Goal: Task Accomplishment & Management: Use online tool/utility

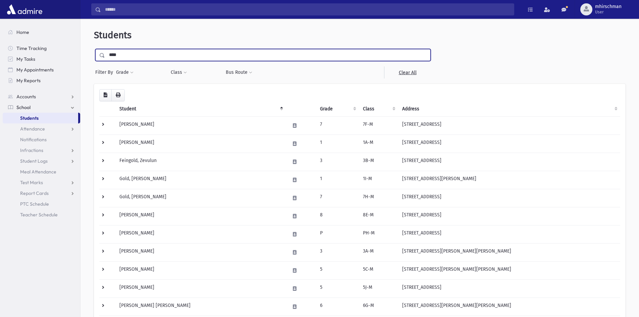
drag, startPoint x: 120, startPoint y: 57, endPoint x: 85, endPoint y: 63, distance: 36.5
type input "*"
click at [32, 117] on span "Students" at bounding box center [29, 118] width 18 height 6
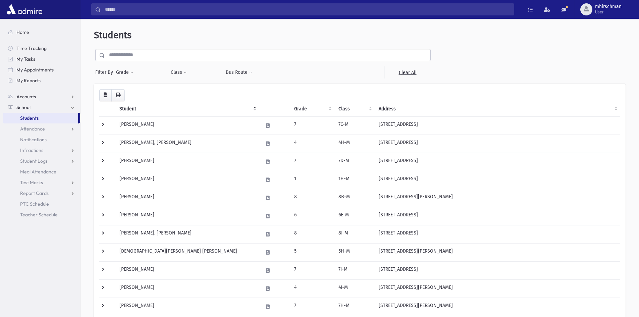
click at [126, 59] on input "text" at bounding box center [268, 55] width 326 height 12
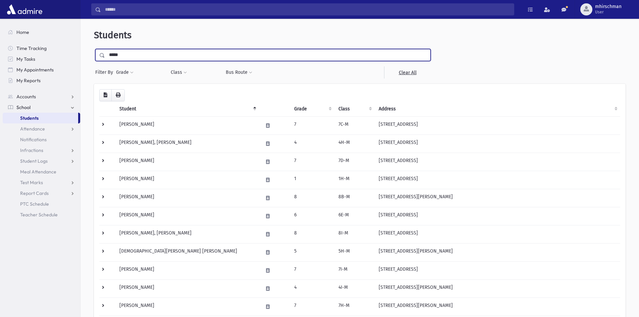
type input "**********"
click at [94, 49] on input "submit" at bounding box center [103, 53] width 19 height 9
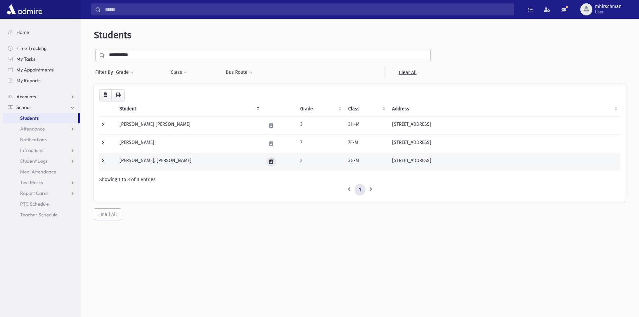
click at [271, 161] on icon at bounding box center [271, 162] width 4 height 4
click at [291, 162] on icon "button" at bounding box center [288, 162] width 5 height 4
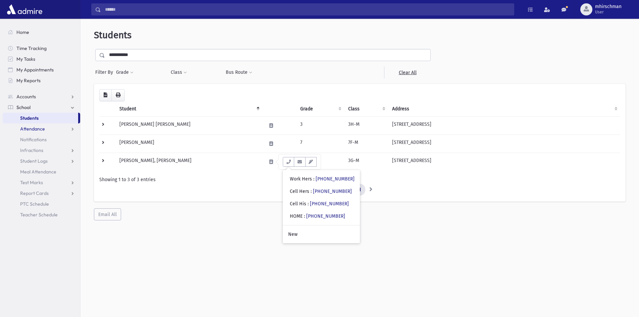
click at [35, 129] on span "Attendance" at bounding box center [32, 129] width 25 height 6
click at [33, 140] on span "Entry" at bounding box center [31, 140] width 11 height 6
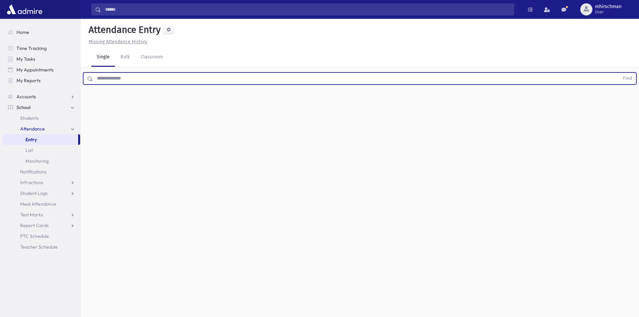
drag, startPoint x: 122, startPoint y: 81, endPoint x: 151, endPoint y: 72, distance: 31.0
click at [122, 81] on input "text" at bounding box center [356, 78] width 527 height 12
type input "**********"
click at [619, 73] on button "Find" at bounding box center [627, 78] width 17 height 11
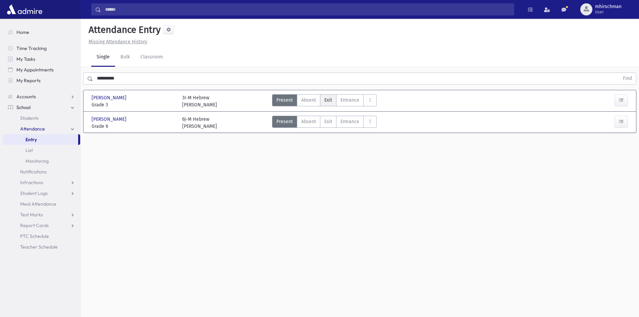
click at [329, 101] on span "Exit" at bounding box center [329, 100] width 8 height 7
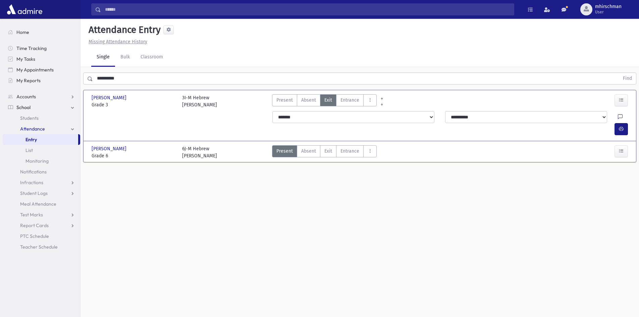
click at [618, 116] on icon at bounding box center [620, 117] width 5 height 6
click at [559, 142] on textarea "Note" at bounding box center [591, 152] width 79 height 26
type textarea "**********"
click at [621, 180] on button "Save" at bounding box center [620, 176] width 19 height 12
click at [621, 126] on icon "button" at bounding box center [621, 129] width 5 height 6
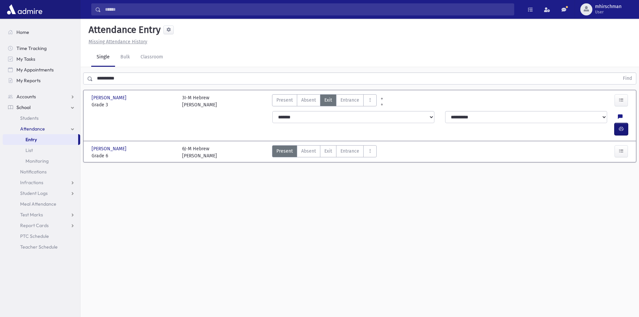
click at [627, 123] on button "button" at bounding box center [621, 129] width 13 height 12
